Goal: Find specific page/section: Find specific page/section

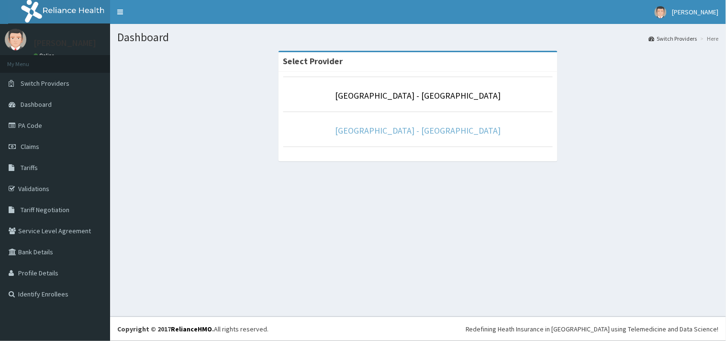
click at [438, 128] on link "[GEOGRAPHIC_DATA] - [GEOGRAPHIC_DATA]" at bounding box center [419, 130] width 166 height 11
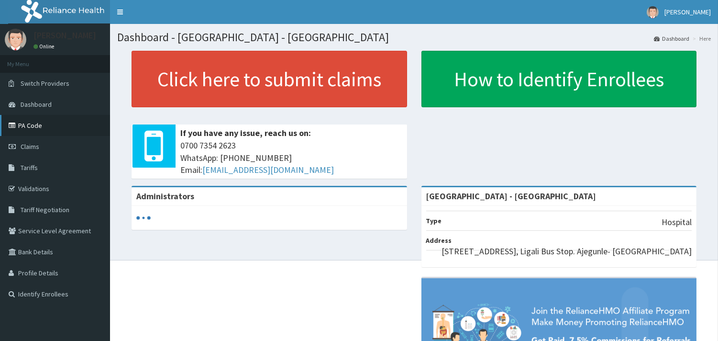
click at [27, 124] on link "PA Code" at bounding box center [55, 125] width 110 height 21
